Goal: Transaction & Acquisition: Purchase product/service

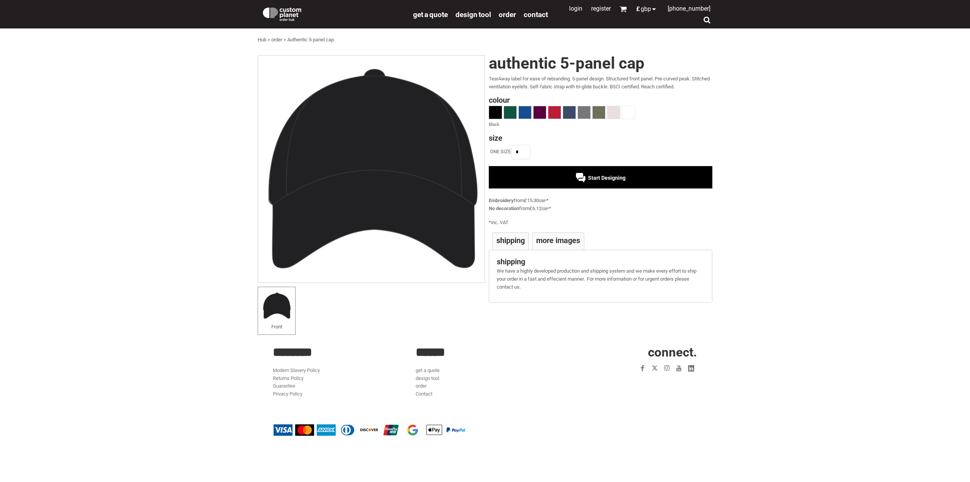
click at [495, 114] on span at bounding box center [495, 112] width 13 height 13
click at [508, 113] on span at bounding box center [510, 112] width 13 height 13
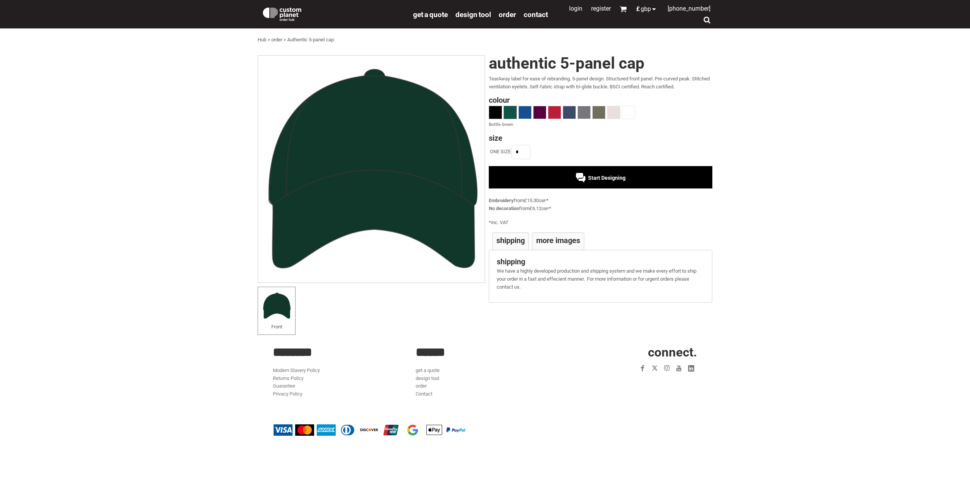
click at [501, 110] on span at bounding box center [495, 112] width 13 height 13
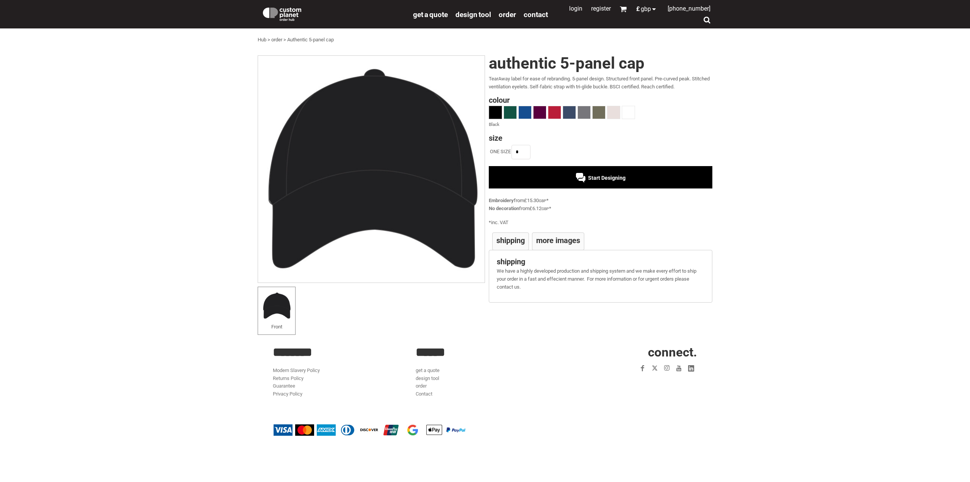
click at [602, 176] on span "Start Designing" at bounding box center [607, 178] width 38 height 6
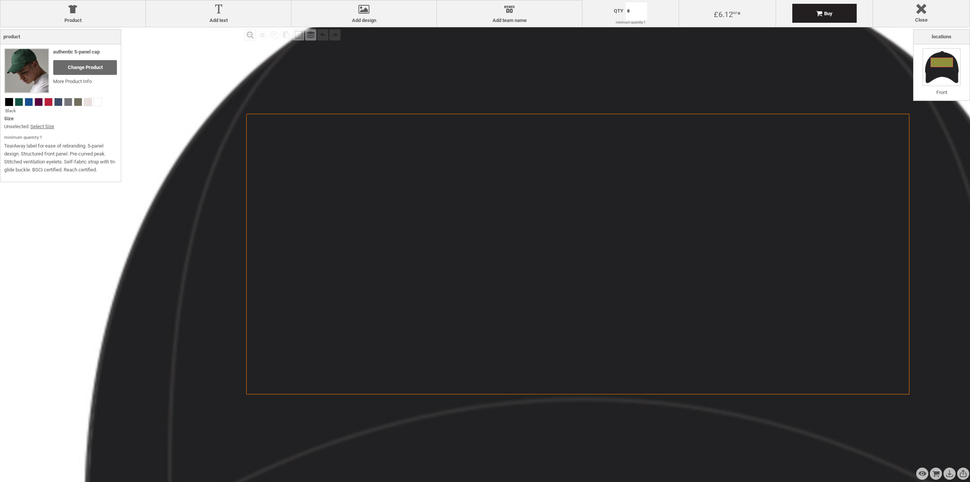
click at [675, 194] on icon "Created with [PERSON_NAME] 2.1.2" at bounding box center [577, 254] width 663 height 280
click at [650, 192] on icon "Created with [PERSON_NAME] 2.1.2" at bounding box center [577, 254] width 663 height 280
click at [618, 207] on icon "Created with [PERSON_NAME] 2.1.2" at bounding box center [577, 254] width 663 height 280
click at [365, 14] on div at bounding box center [364, 10] width 138 height 13
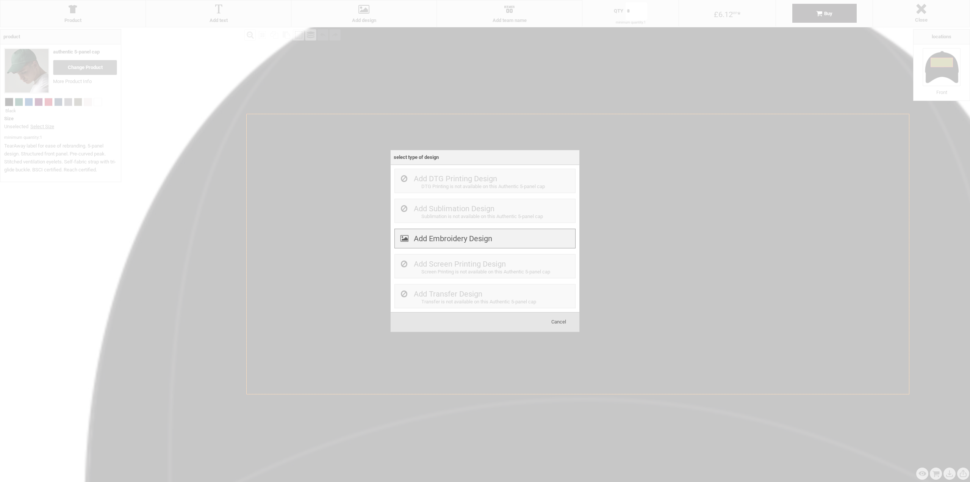
click at [467, 238] on label "Add Embroidery Design" at bounding box center [453, 238] width 78 height 9
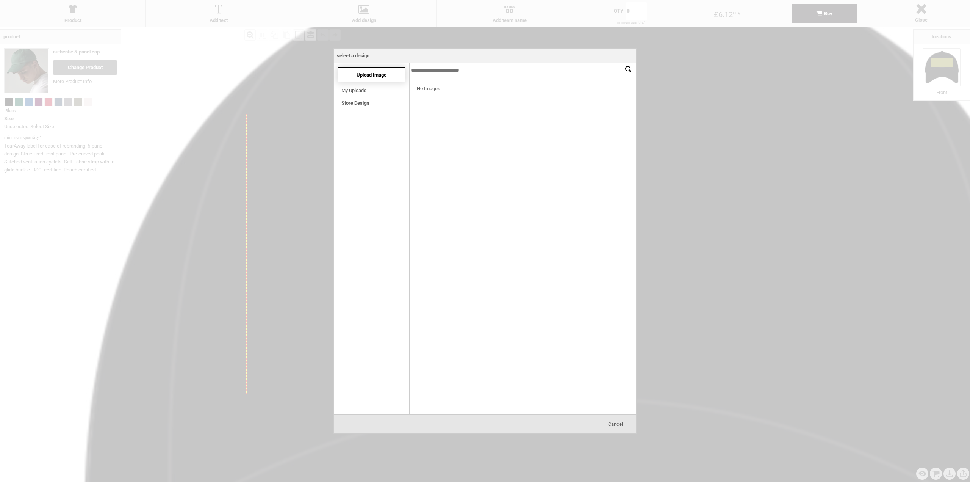
click at [369, 74] on span "Upload Image" at bounding box center [372, 75] width 30 height 6
click at [375, 79] on div "Upload Image" at bounding box center [372, 74] width 68 height 15
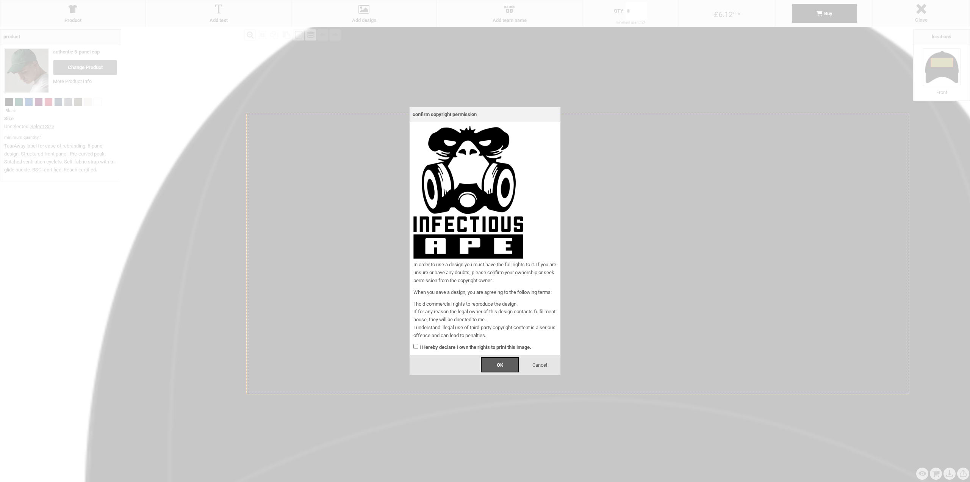
click at [468, 348] on strong "I Hereby declare I own the rights to print this image." at bounding box center [476, 347] width 112 height 6
click at [503, 360] on div "OK" at bounding box center [500, 364] width 38 height 15
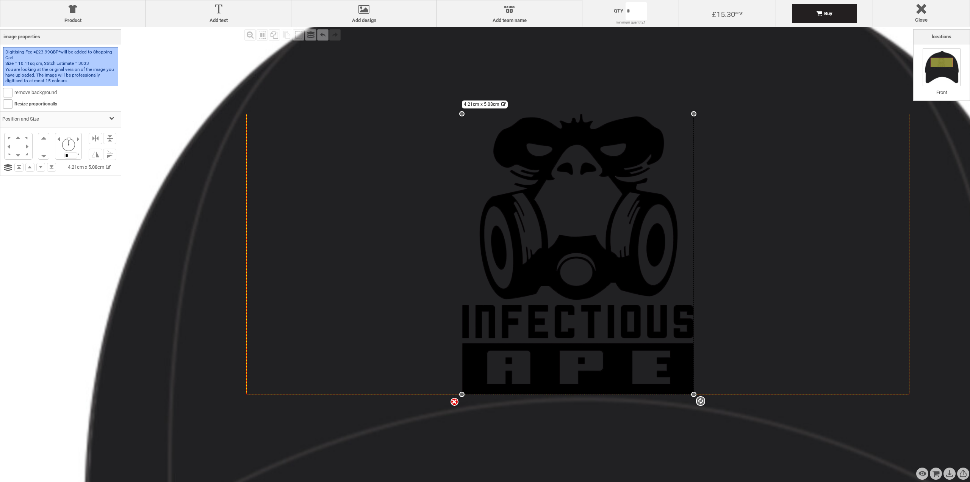
drag, startPoint x: 461, startPoint y: 113, endPoint x: 454, endPoint y: 114, distance: 6.1
click at [454, 114] on div "Created with Raphaël 2.1.2 settings 4.21cm x 5.08cm" at bounding box center [577, 254] width 663 height 280
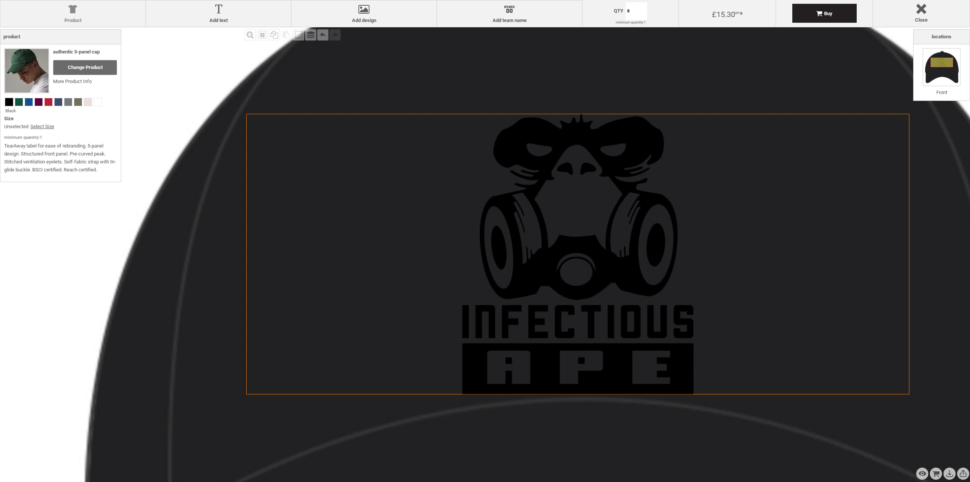
click at [92, 12] on div at bounding box center [73, 10] width 138 height 13
